Goal: Find contact information: Find contact information

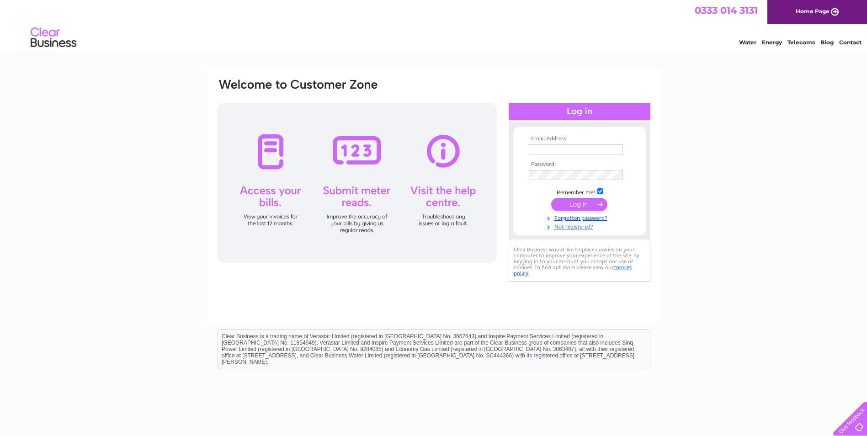
type input "[EMAIL_ADDRESS][DOMAIN_NAME]"
click at [579, 202] on input "submit" at bounding box center [579, 204] width 56 height 13
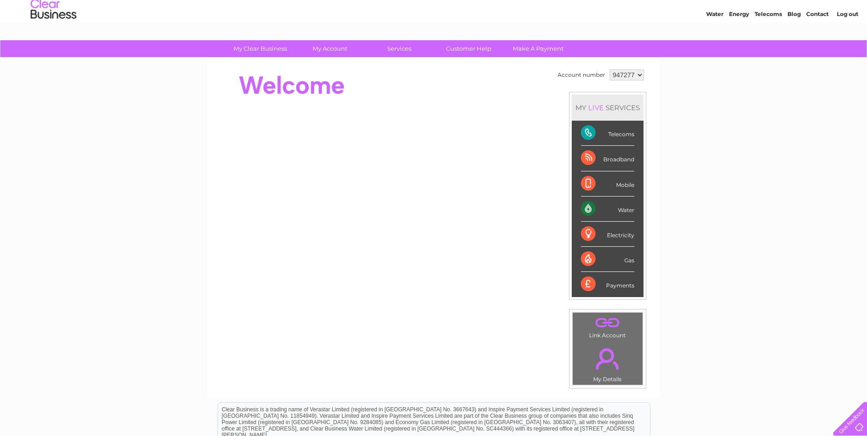
scroll to position [16, 0]
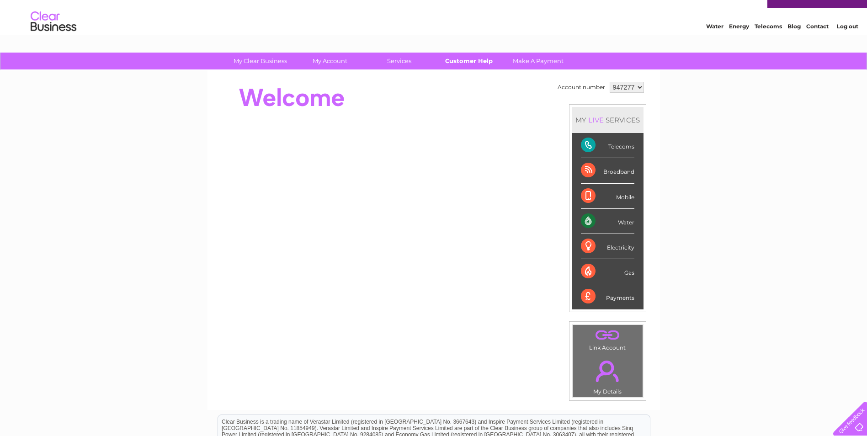
click at [480, 62] on link "Customer Help" at bounding box center [468, 61] width 75 height 17
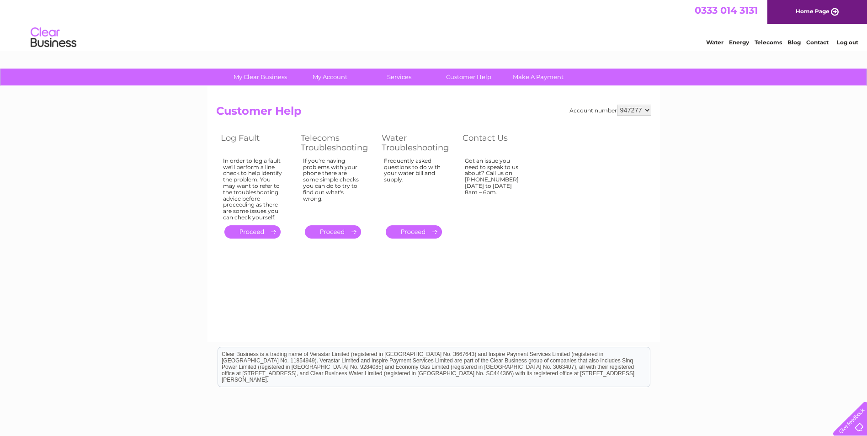
click at [854, 424] on div at bounding box center [847, 416] width 37 height 37
click at [819, 42] on link "Contact" at bounding box center [817, 42] width 22 height 7
